Goal: Contribute content: Add original content to the website for others to see

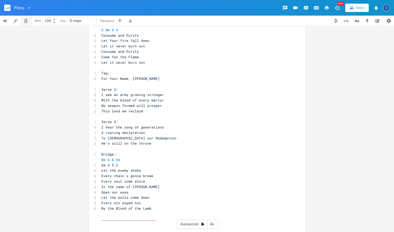
click at [27, 18] on icon "button" at bounding box center [25, 20] width 5 height 5
click at [27, 20] on icon "button" at bounding box center [25, 20] width 5 height 5
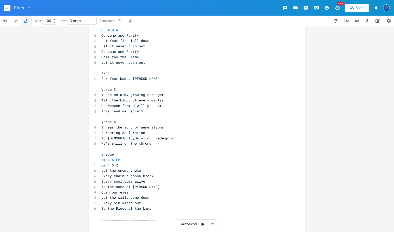
click at [28, 20] on icon "button" at bounding box center [25, 20] width 5 height 5
click at [27, 20] on icon "button" at bounding box center [25, 20] width 5 height 5
click at [28, 23] on button "button" at bounding box center [26, 21] width 10 height 10
click at [33, 23] on div "BPM 100" at bounding box center [45, 21] width 26 height 10
click at [377, 23] on button "Song Information" at bounding box center [377, 21] width 10 height 10
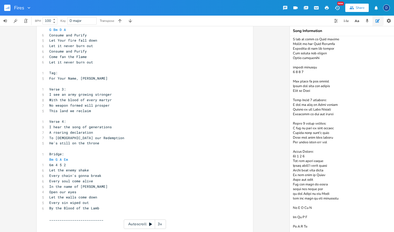
scroll to position [98, 0]
click at [99, 206] on pre "By the Blood of the Lamb" at bounding box center [142, 208] width 188 height 5
type textarea "Blood of the Lamb"
drag, startPoint x: 99, startPoint y: 199, endPoint x: 59, endPoint y: 199, distance: 40.1
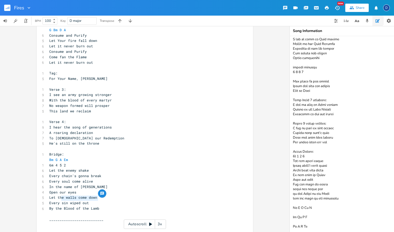
click at [60, 206] on pre "By the Blood of the Lamb" at bounding box center [142, 208] width 188 height 5
click at [102, 197] on div "button" at bounding box center [102, 194] width 8 height 8
click at [90, 206] on span "By the Blood of the Lamb" at bounding box center [74, 208] width 50 height 5
click at [96, 206] on span "By the Blood of the Lamb" at bounding box center [74, 208] width 50 height 5
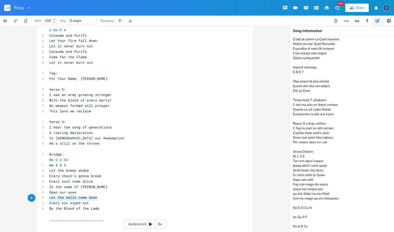
drag, startPoint x: 98, startPoint y: 200, endPoint x: 47, endPoint y: 199, distance: 51.0
click at [48, 206] on pre "By the Blood of the Lamb" at bounding box center [142, 208] width 188 height 5
type textarea "By the Power"
type textarea "wer of the Blood ("
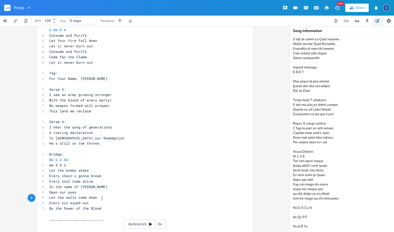
scroll to position [0, 23]
paste textarea
paste textarea ")"
type textarea "wer of the Blood ()"
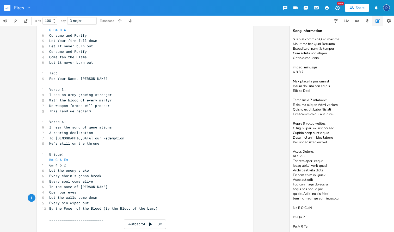
click at [103, 206] on span "By the Power of the Blood (By the Blood of the Lamb)" at bounding box center [103, 208] width 108 height 5
type textarea "was"
click at [174, 211] on pre "​" at bounding box center [142, 213] width 188 height 5
click at [105, 217] on pre "__________________________" at bounding box center [142, 219] width 188 height 5
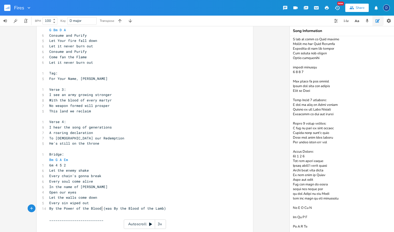
click at [96, 211] on pre "​" at bounding box center [142, 213] width 188 height 5
type textarea "x`"
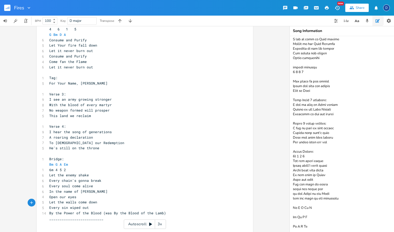
scroll to position [93, 0]
click at [99, 222] on pre "​" at bounding box center [142, 224] width 188 height 5
type textarea "By the Power of the Blood (was"
drag, startPoint x: 111, startPoint y: 204, endPoint x: 48, endPoint y: 204, distance: 62.2
click at [49, 211] on span "By the Power of the Blood (was By the Blood of the Lamb)" at bounding box center [107, 213] width 117 height 5
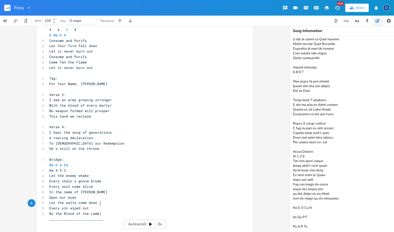
click at [101, 211] on pre "By the Blood of the Lamb)" at bounding box center [142, 213] width 188 height 5
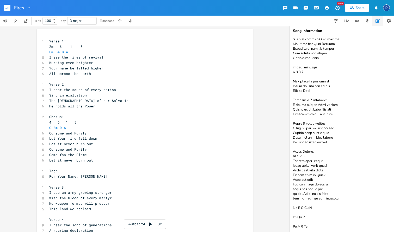
scroll to position [0, 0]
click at [39, 182] on div "x 1 Verse 1: 1 2m 6 1 5 Em Bm D A 8 I see the fires of revival 6 Burning even b…" at bounding box center [145, 181] width 216 height 304
click at [26, 165] on div "x 1 Verse 1: 1 2m 6 1 5 Em Bm D A 8 I see the fires of revival 6 Burning even b…" at bounding box center [144, 129] width 289 height 206
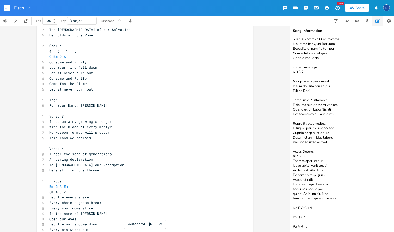
scroll to position [70, 0]
